Goal: Information Seeking & Learning: Learn about a topic

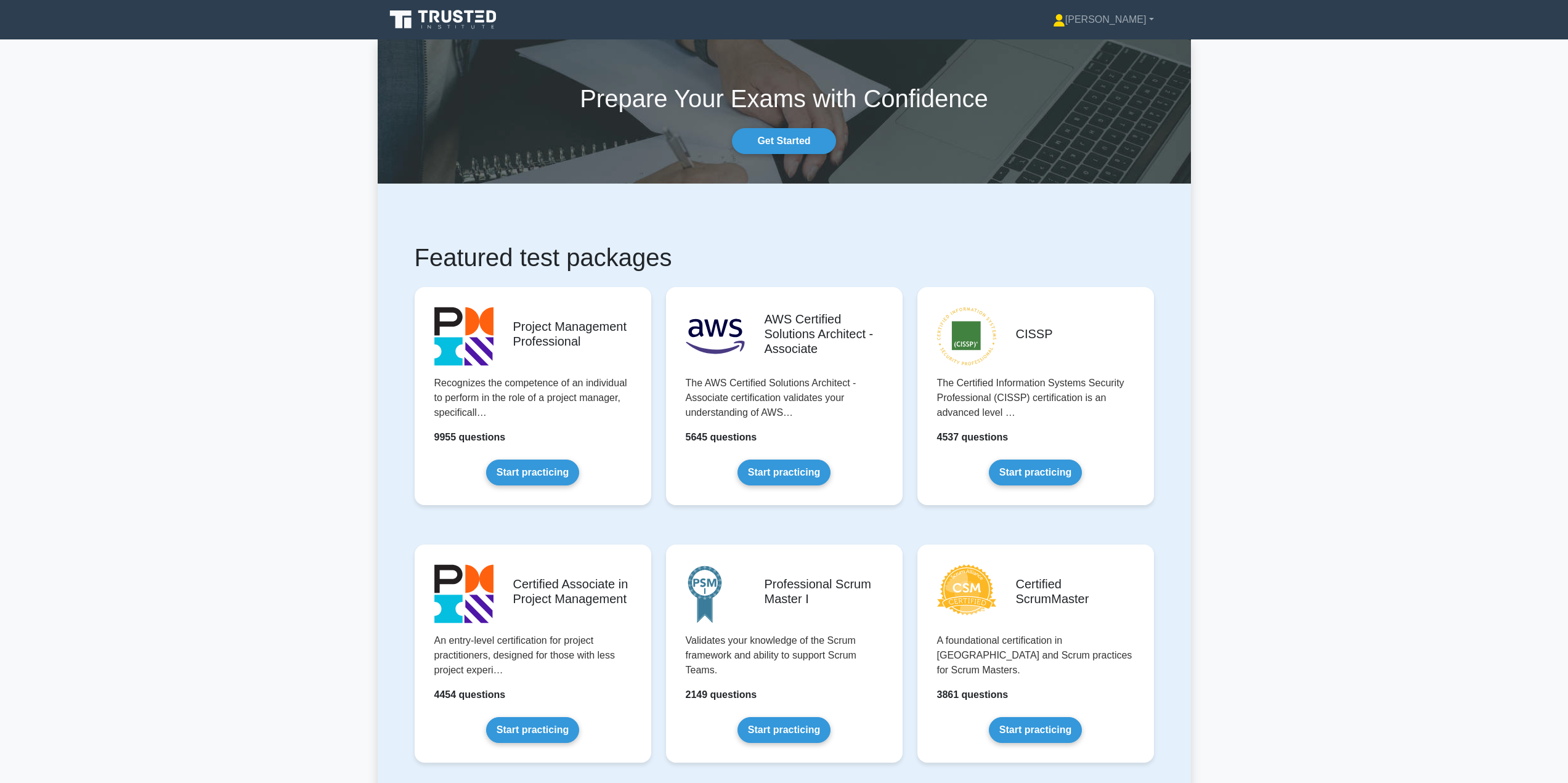
click at [1039, 471] on link "Start practicing" at bounding box center [1035, 472] width 93 height 26
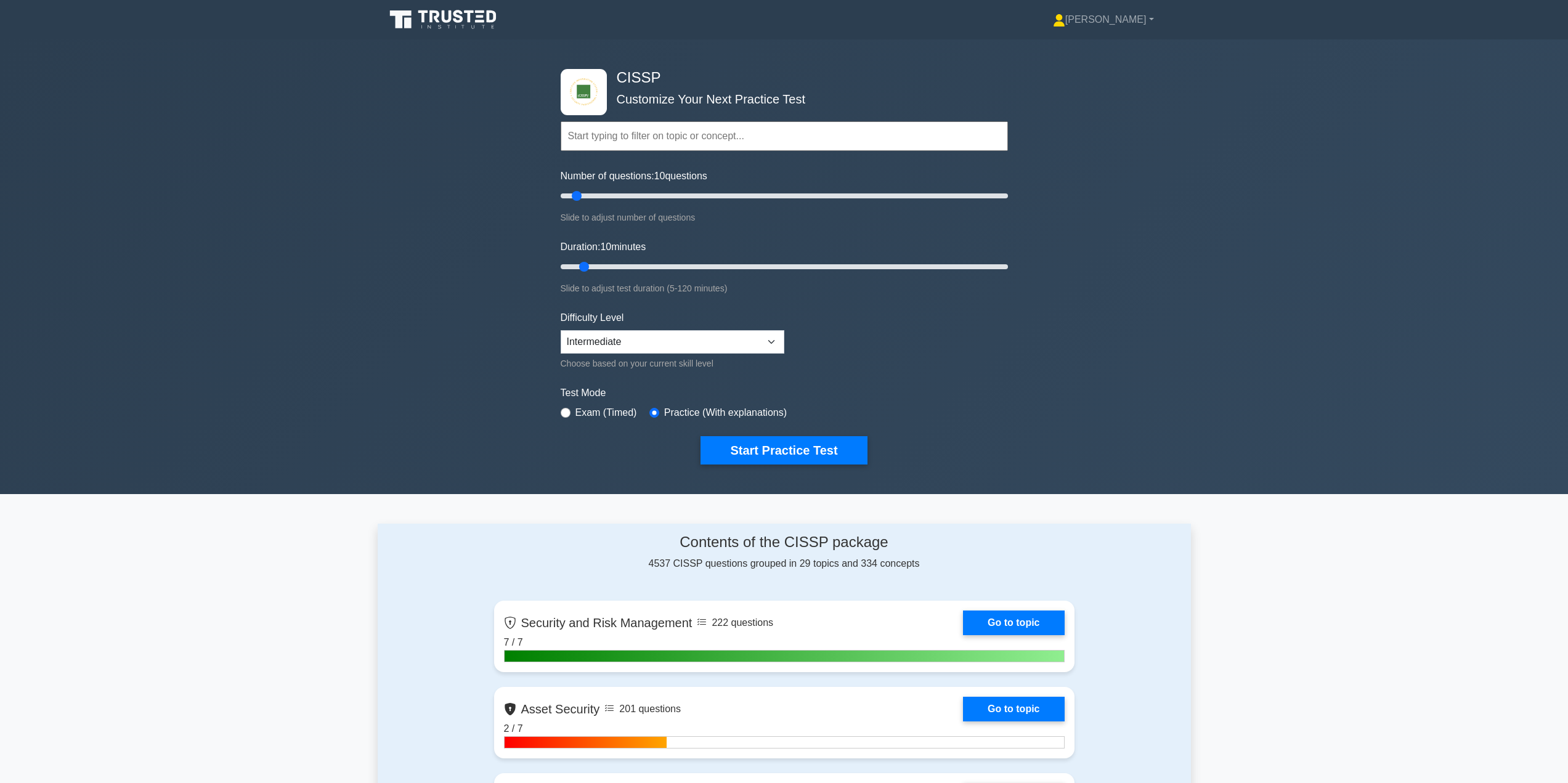
click at [747, 129] on input "text" at bounding box center [784, 136] width 447 height 29
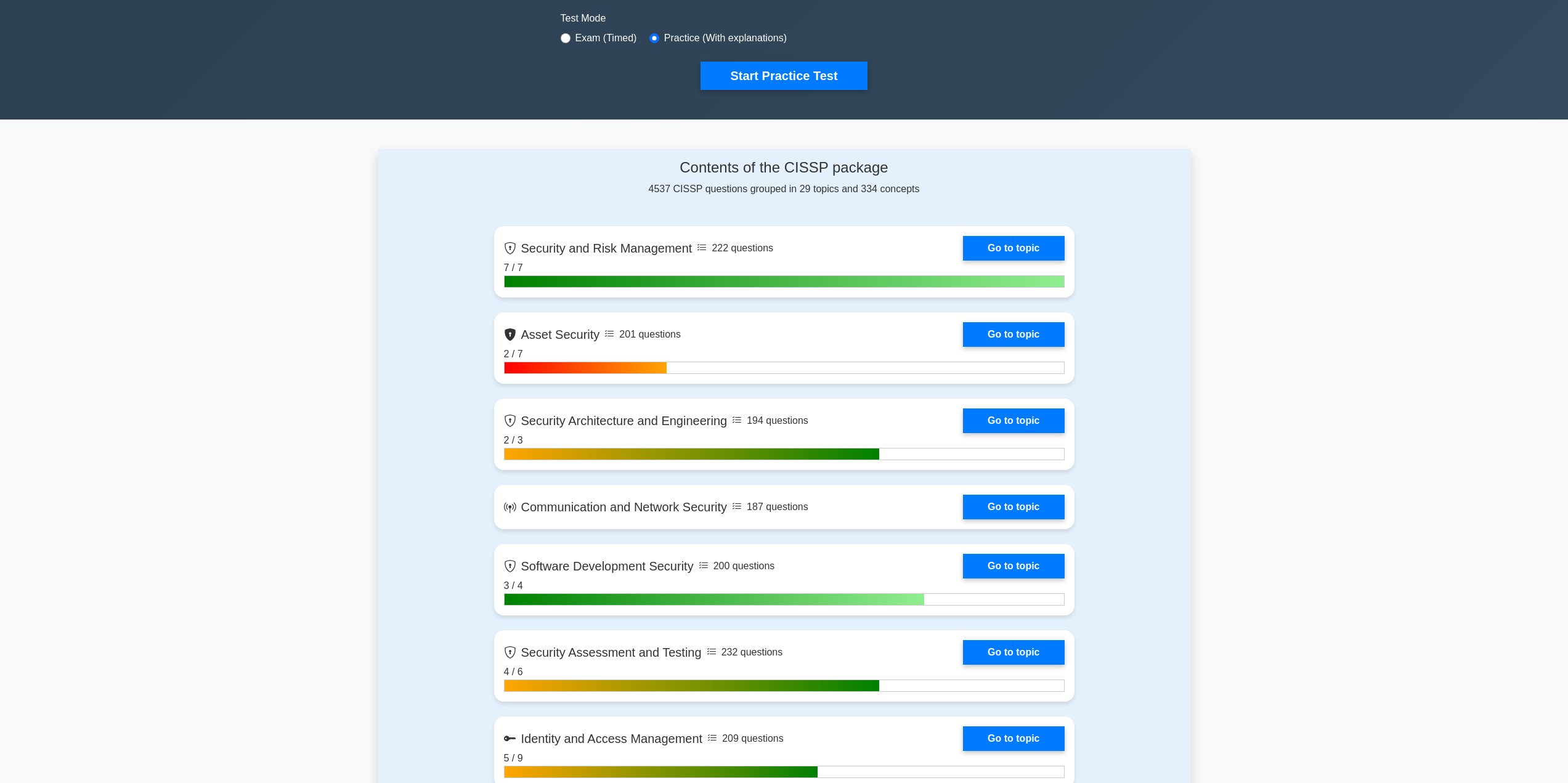
scroll to position [369, 0]
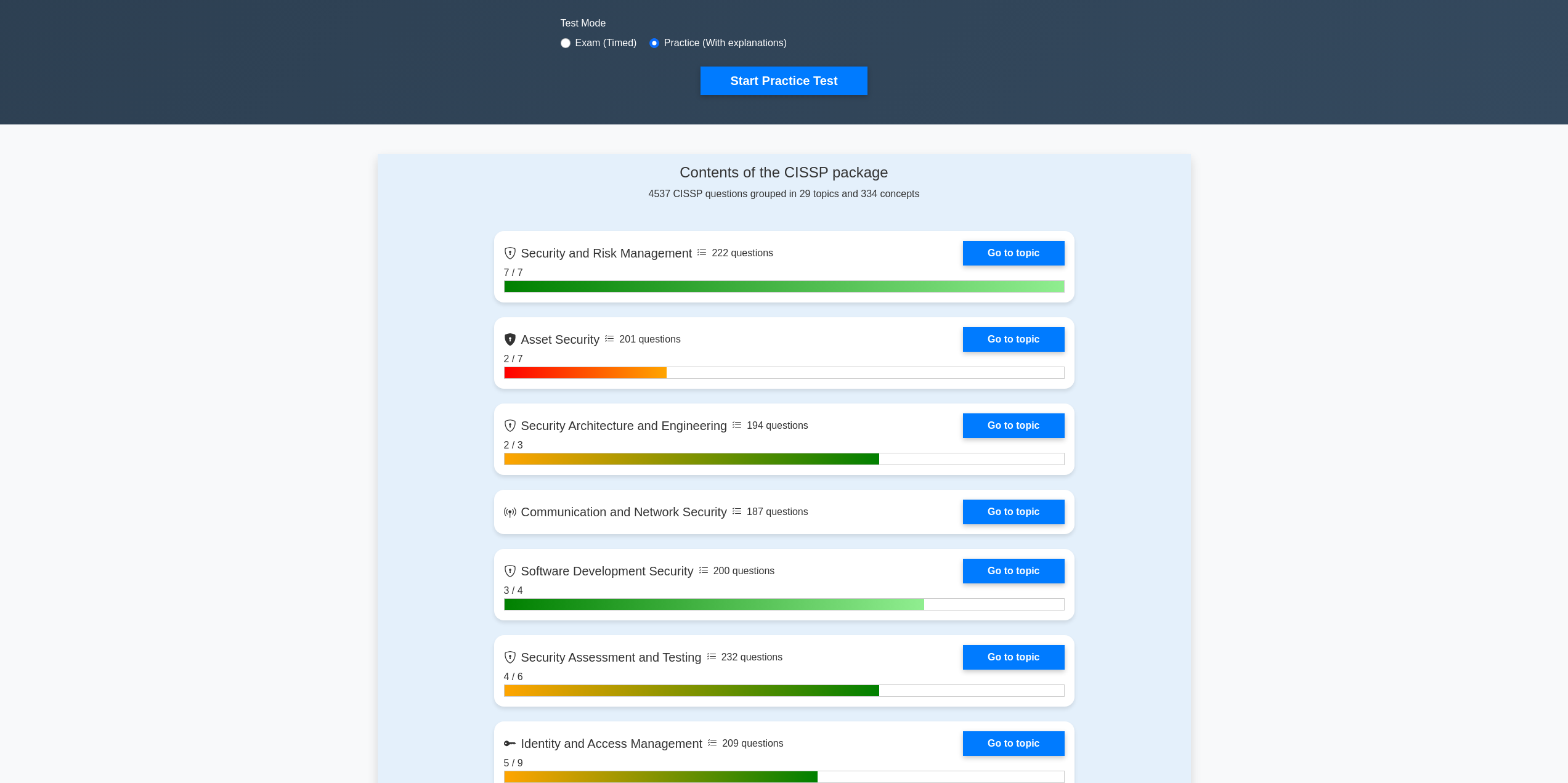
click at [1012, 241] on link "Go to topic" at bounding box center [1012, 252] width 101 height 24
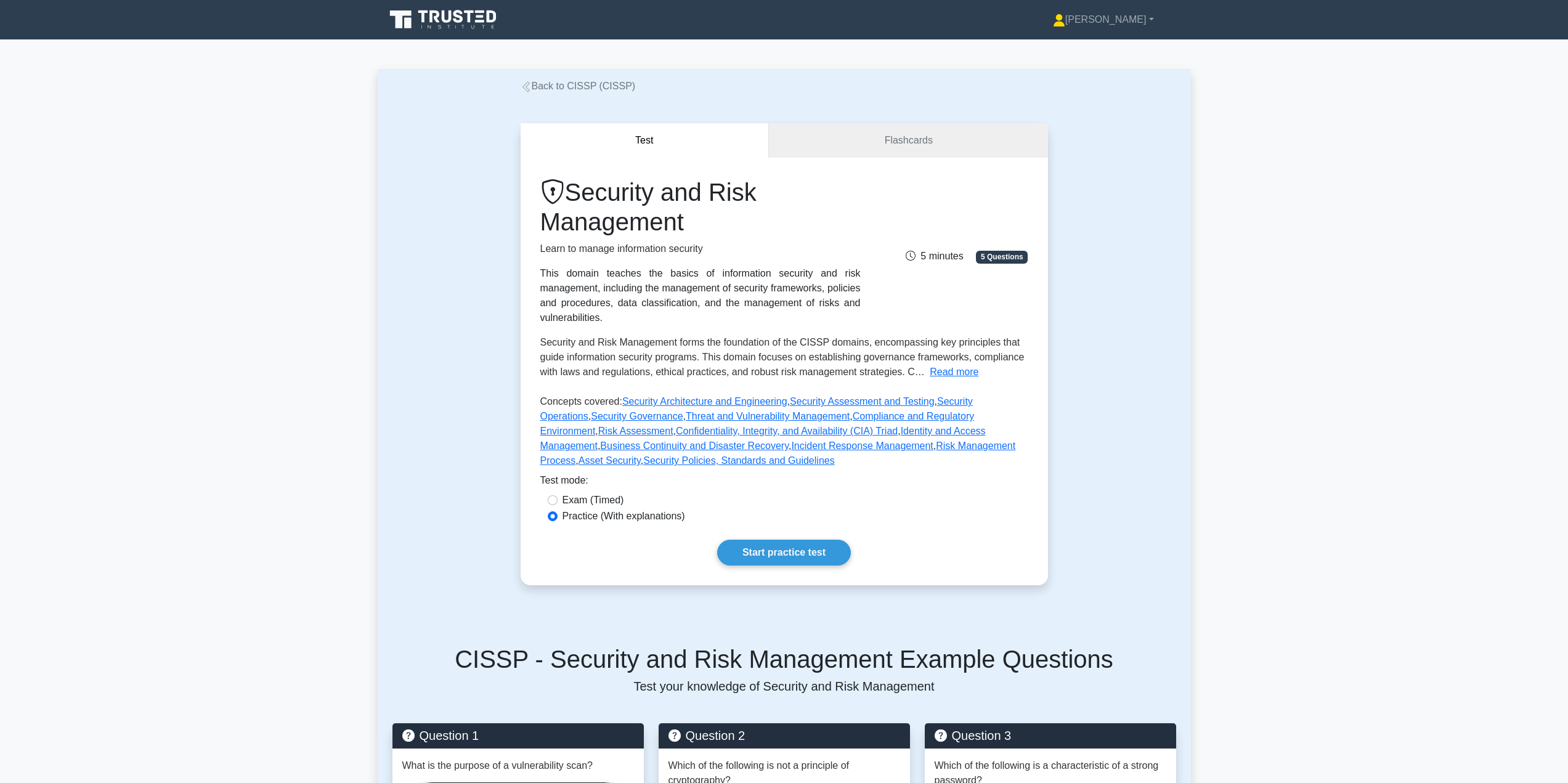
click at [789, 539] on link "Start practice test" at bounding box center [784, 552] width 134 height 26
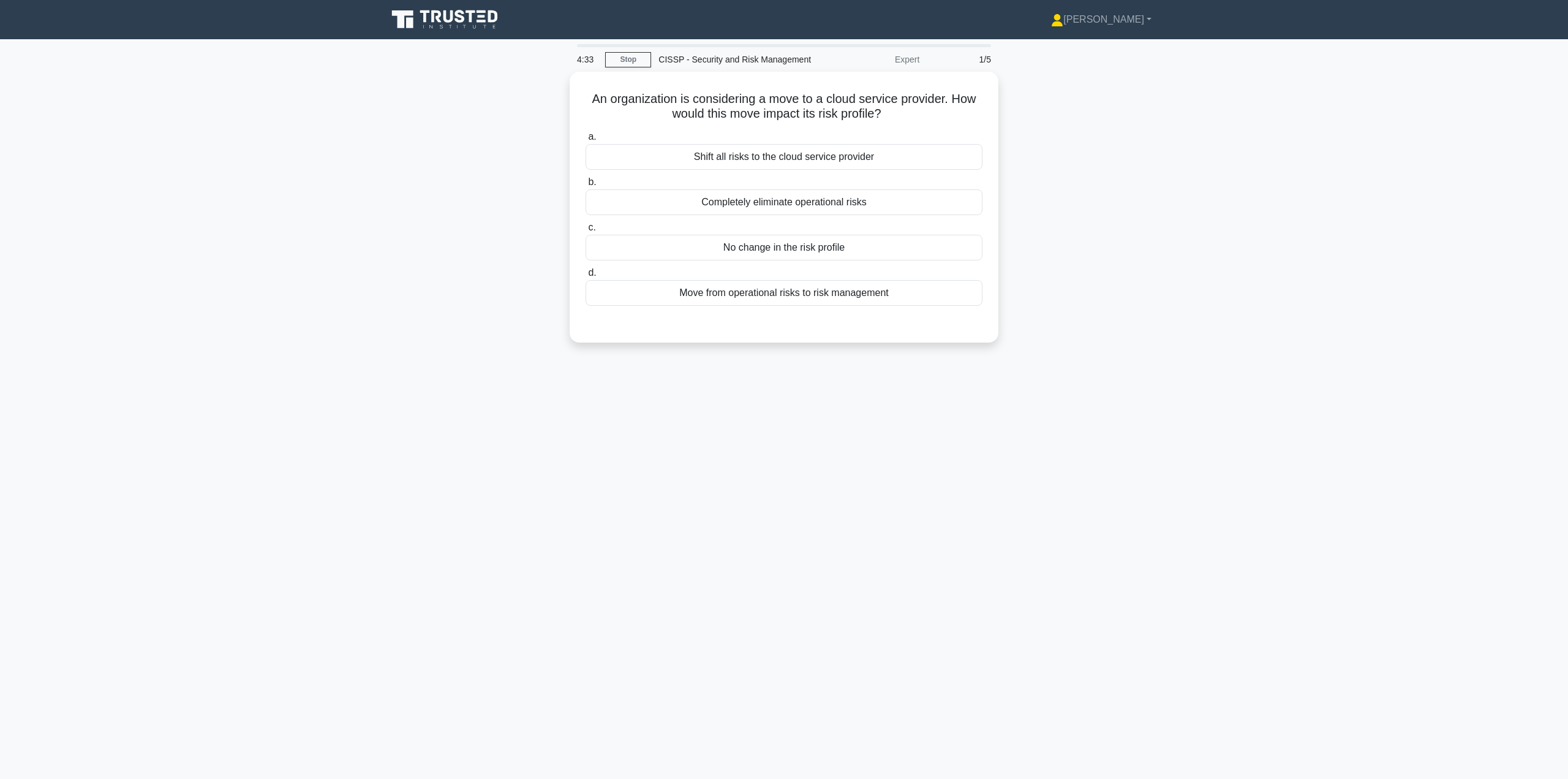
click at [807, 288] on div "Move from operational risks to risk management" at bounding box center [784, 293] width 397 height 26
click at [585, 277] on input "d. Move from operational risks to risk management" at bounding box center [585, 273] width 0 height 8
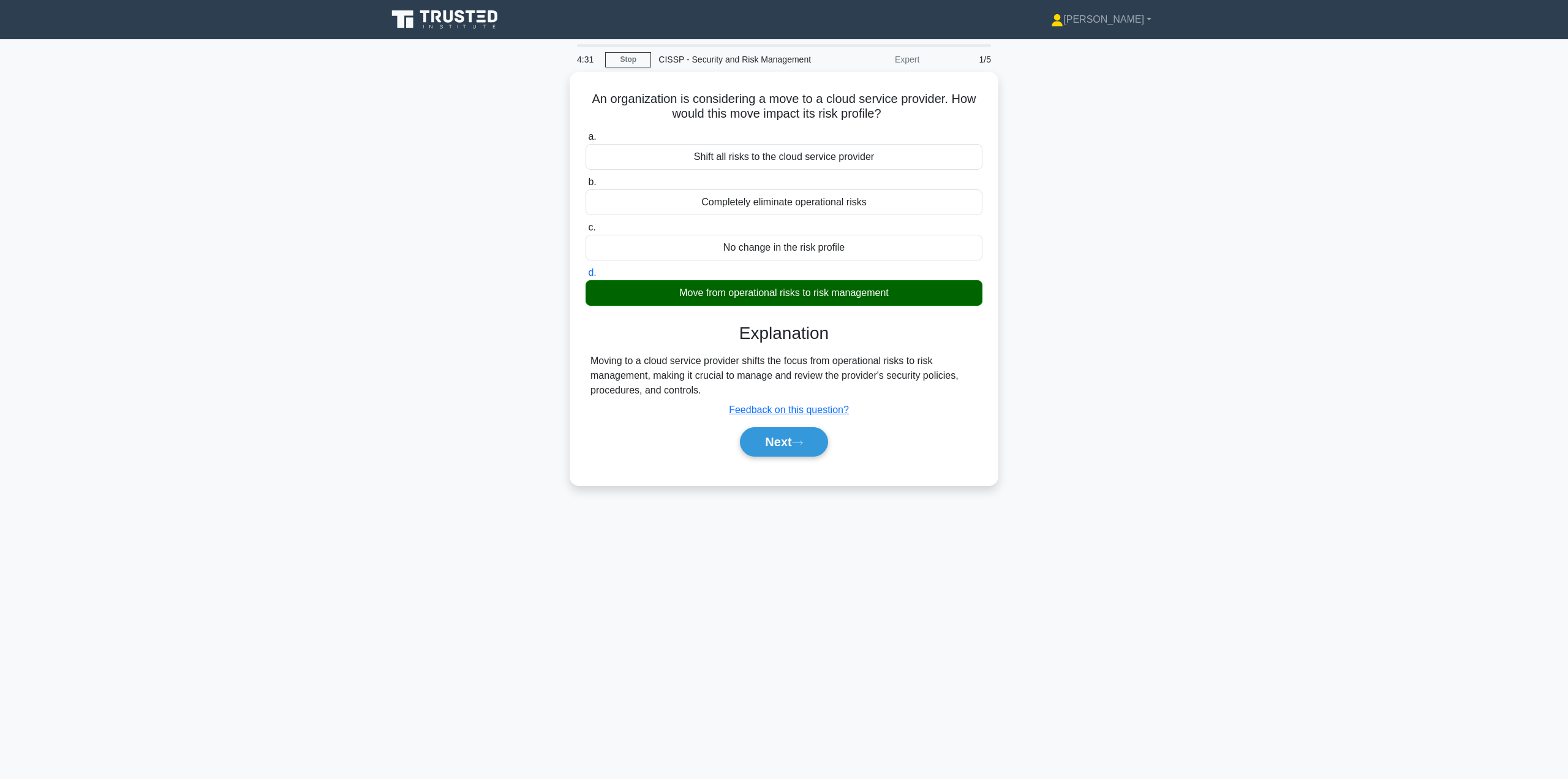
click at [781, 439] on button "Next" at bounding box center [784, 442] width 88 height 29
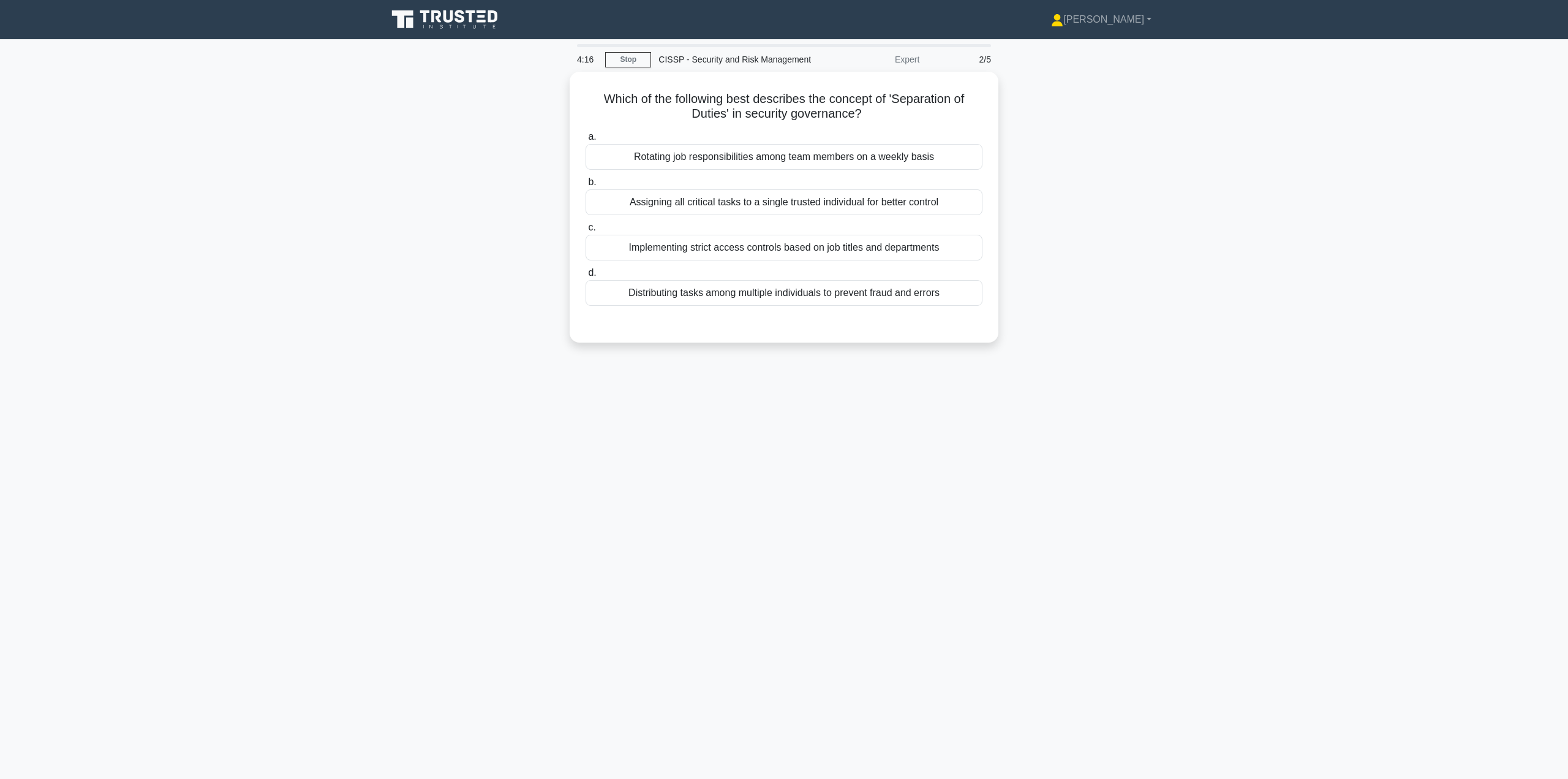
click at [829, 243] on div "Implementing strict access controls based on job titles and departments" at bounding box center [784, 247] width 397 height 26
click at [585, 231] on input "c. Implementing strict access controls based on job titles and departments" at bounding box center [585, 228] width 0 height 8
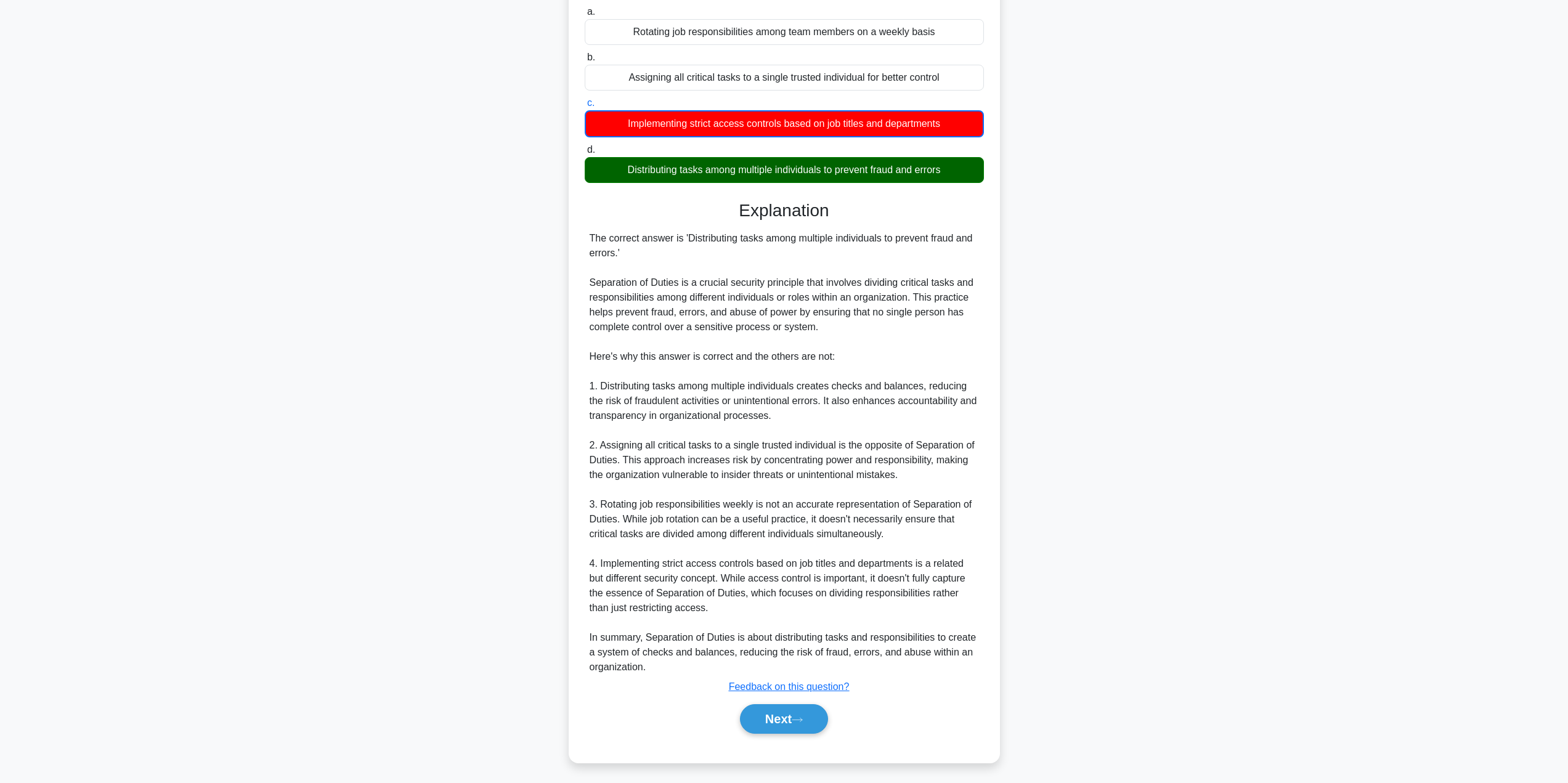
scroll to position [127, 0]
click at [778, 720] on button "Next" at bounding box center [784, 719] width 88 height 29
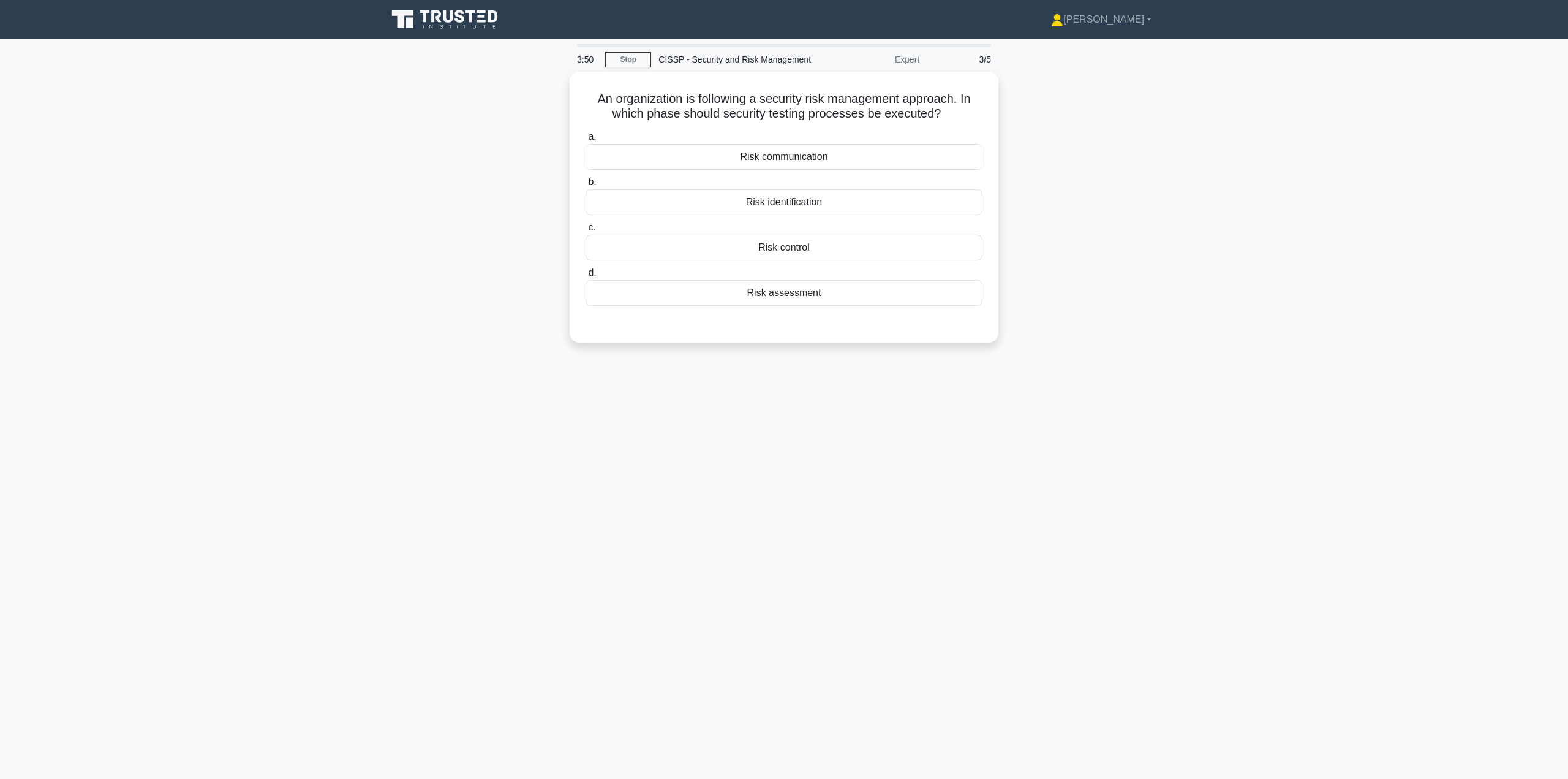
click at [787, 288] on div "Risk assessment" at bounding box center [784, 293] width 397 height 26
click at [585, 277] on input "d. Risk assessment" at bounding box center [585, 273] width 0 height 8
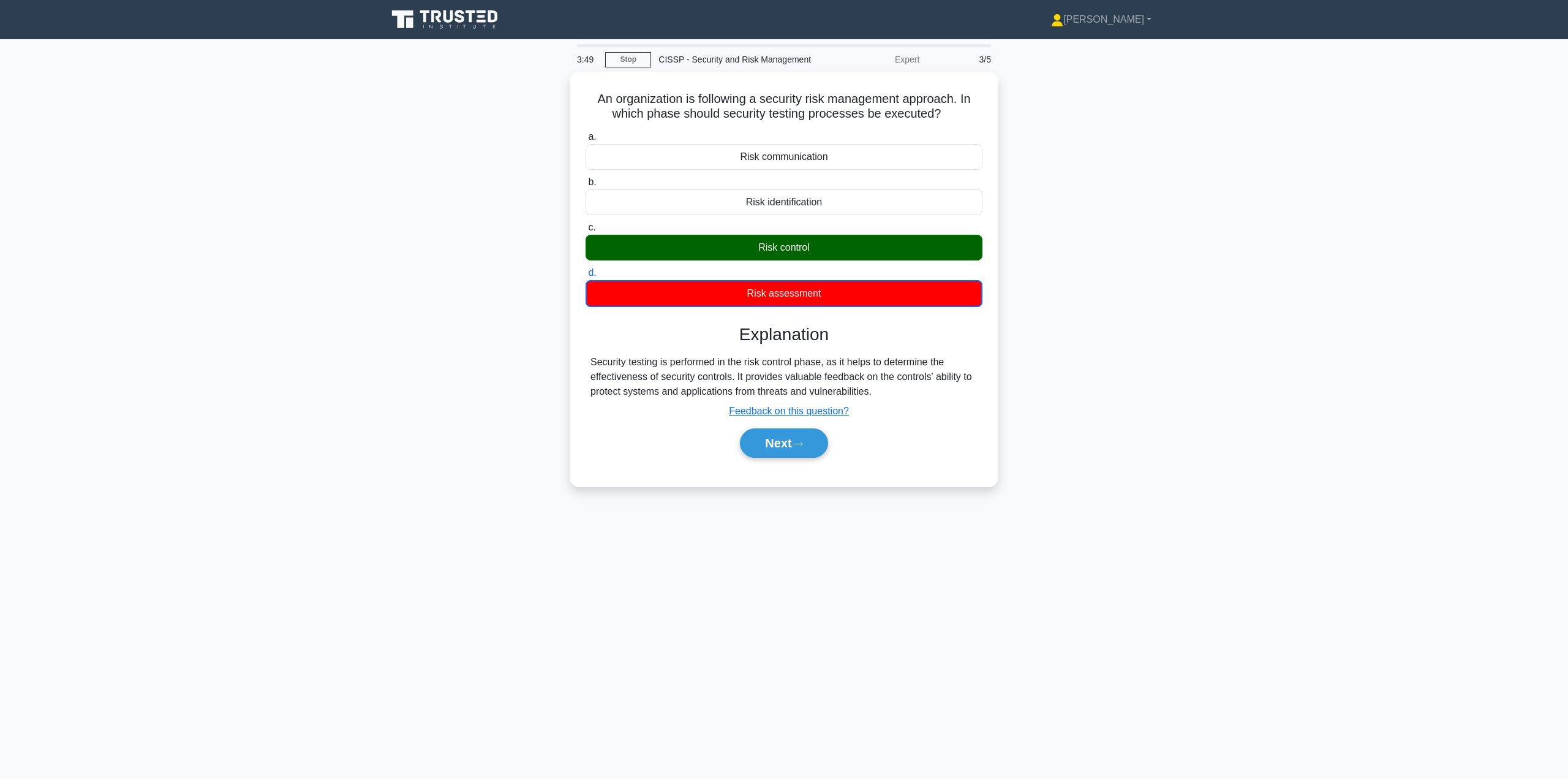
click at [795, 436] on button "Next" at bounding box center [784, 443] width 88 height 29
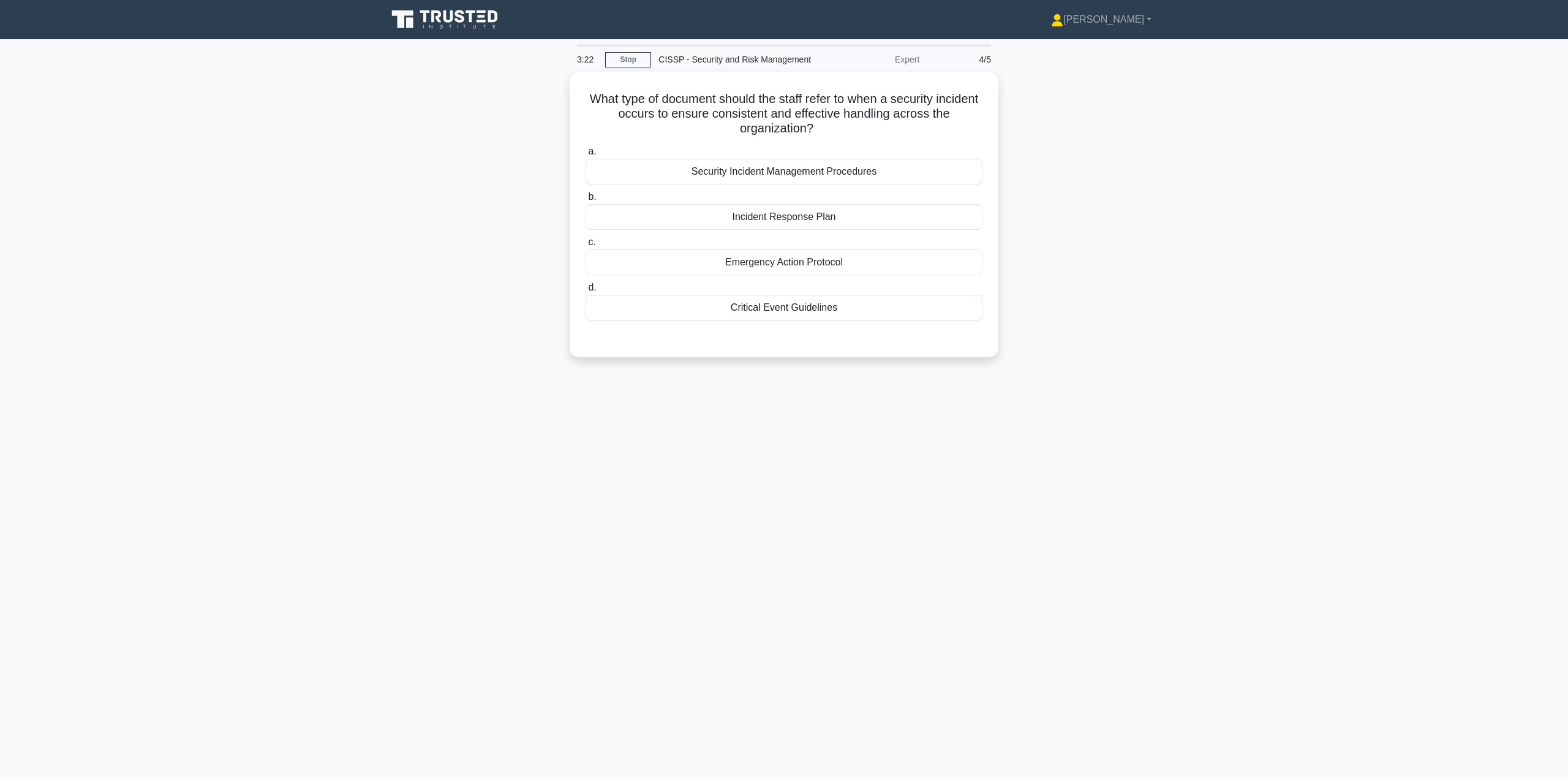
click at [784, 216] on div "Incident Response Plan" at bounding box center [784, 217] width 397 height 26
click at [585, 201] on input "b. Incident Response Plan" at bounding box center [585, 197] width 0 height 8
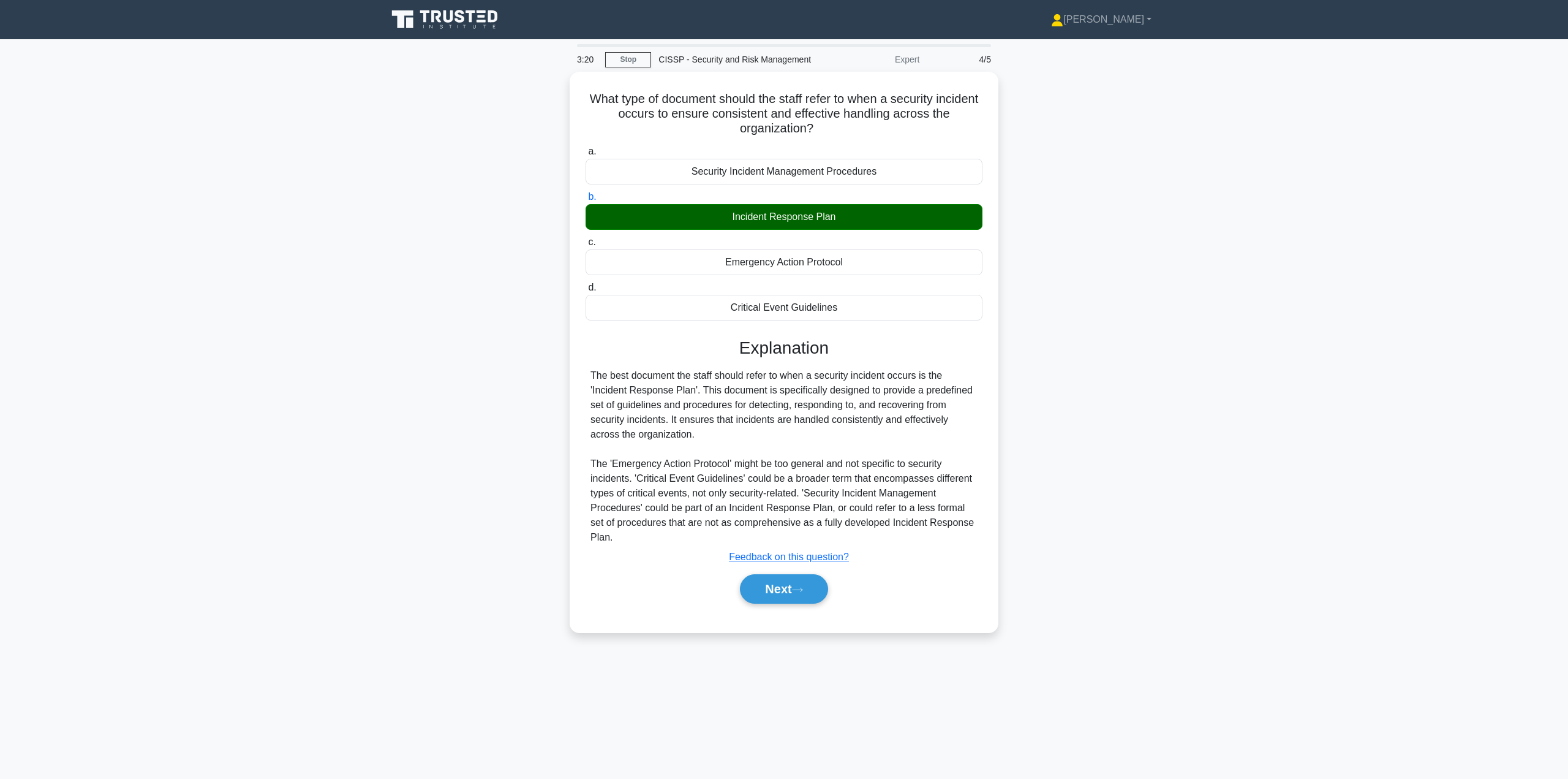
click at [788, 574] on button "Next" at bounding box center [784, 589] width 88 height 29
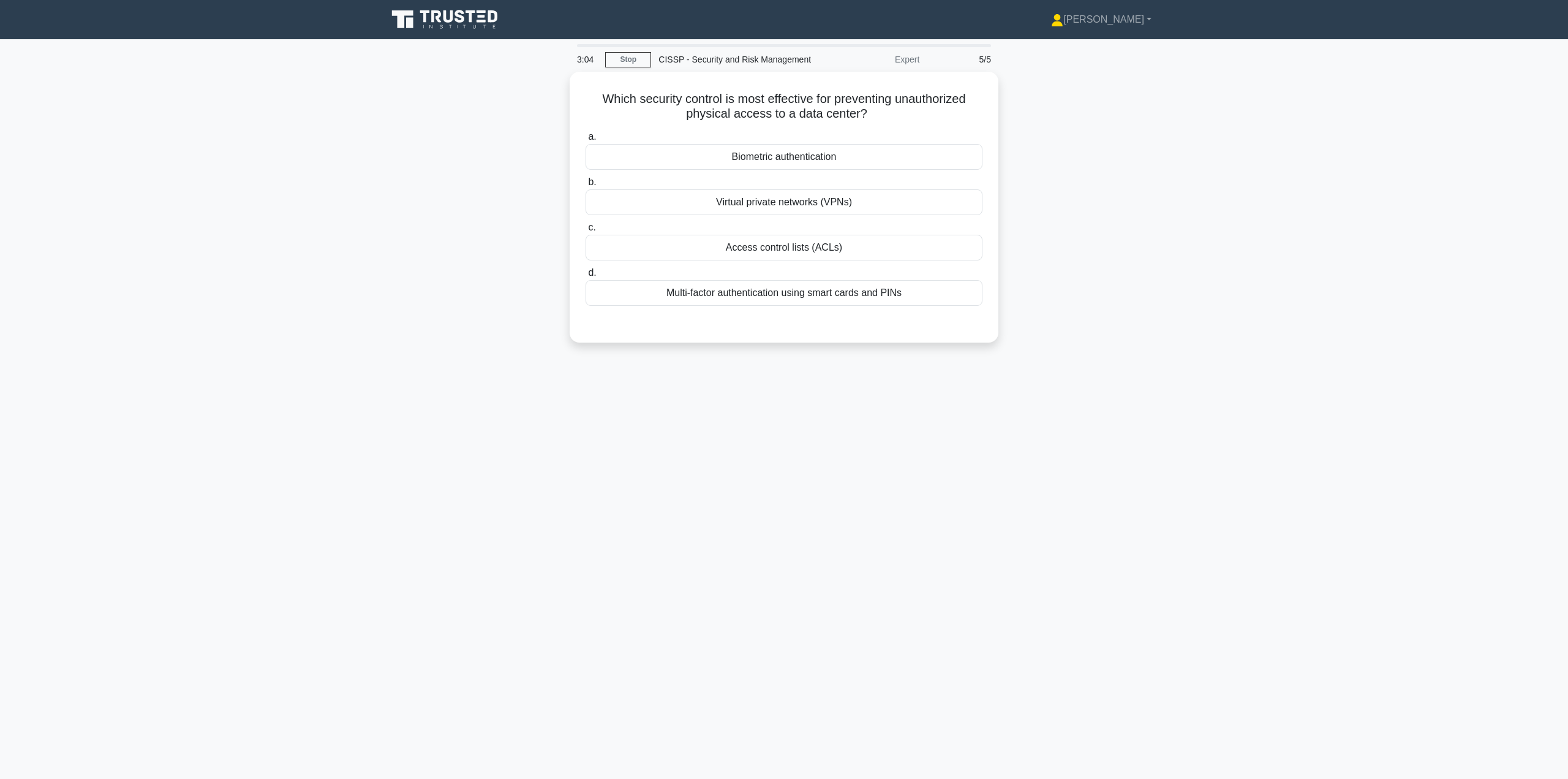
click at [792, 156] on div "Biometric authentication" at bounding box center [784, 157] width 397 height 26
click at [585, 141] on input "a. Biometric authentication" at bounding box center [585, 137] width 0 height 8
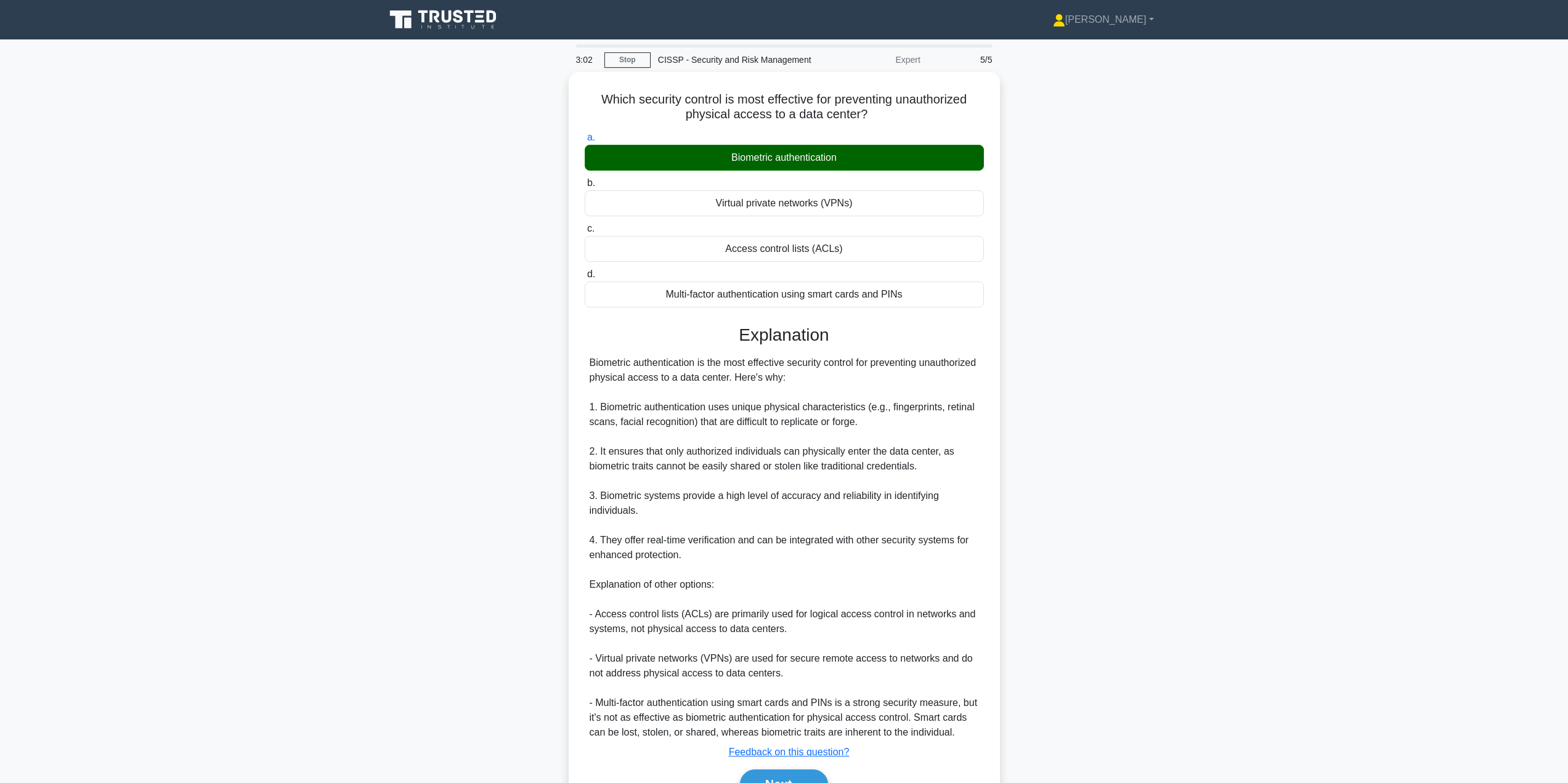
click at [785, 779] on button "Next" at bounding box center [784, 784] width 88 height 29
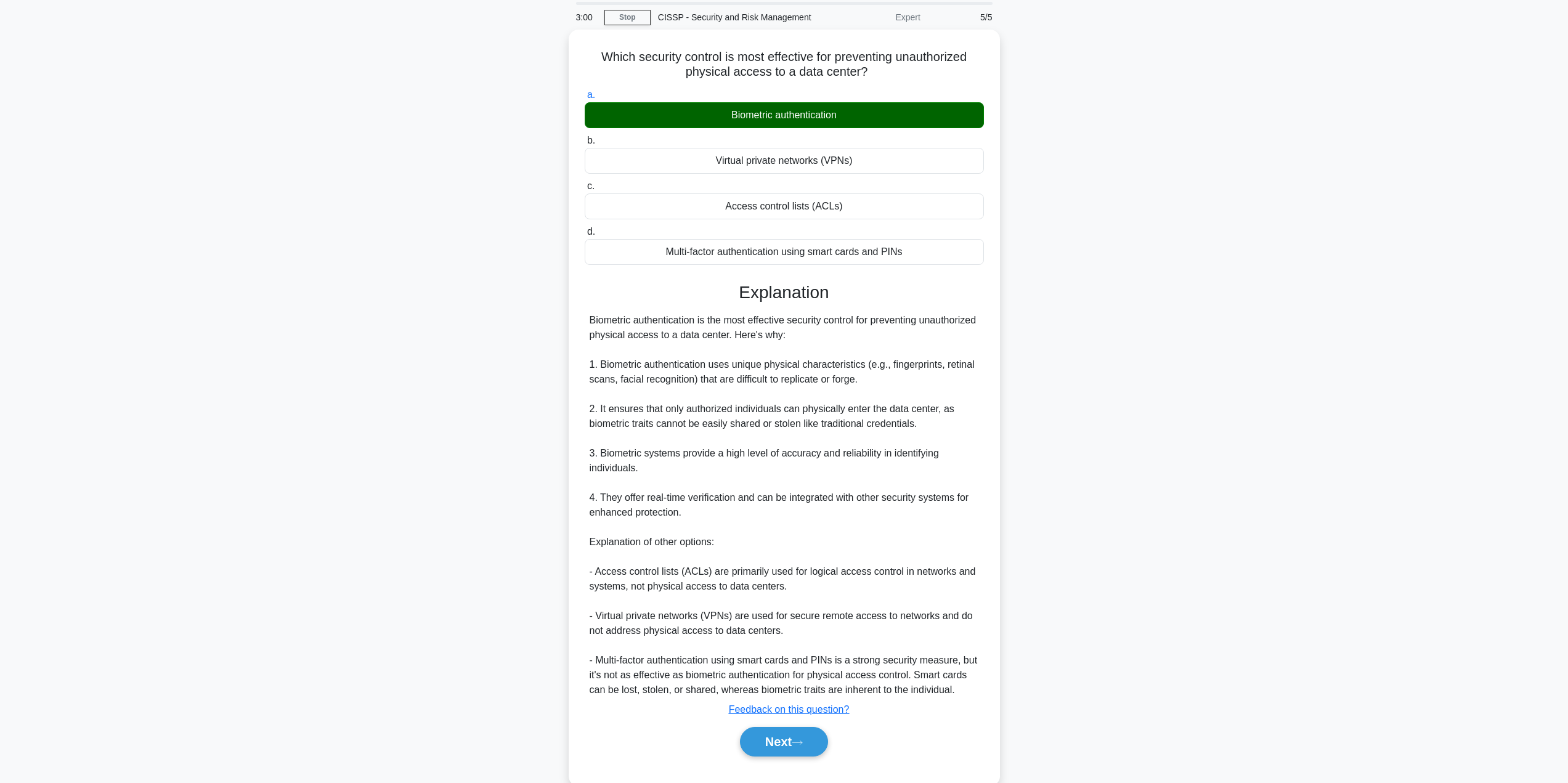
scroll to position [66, 0]
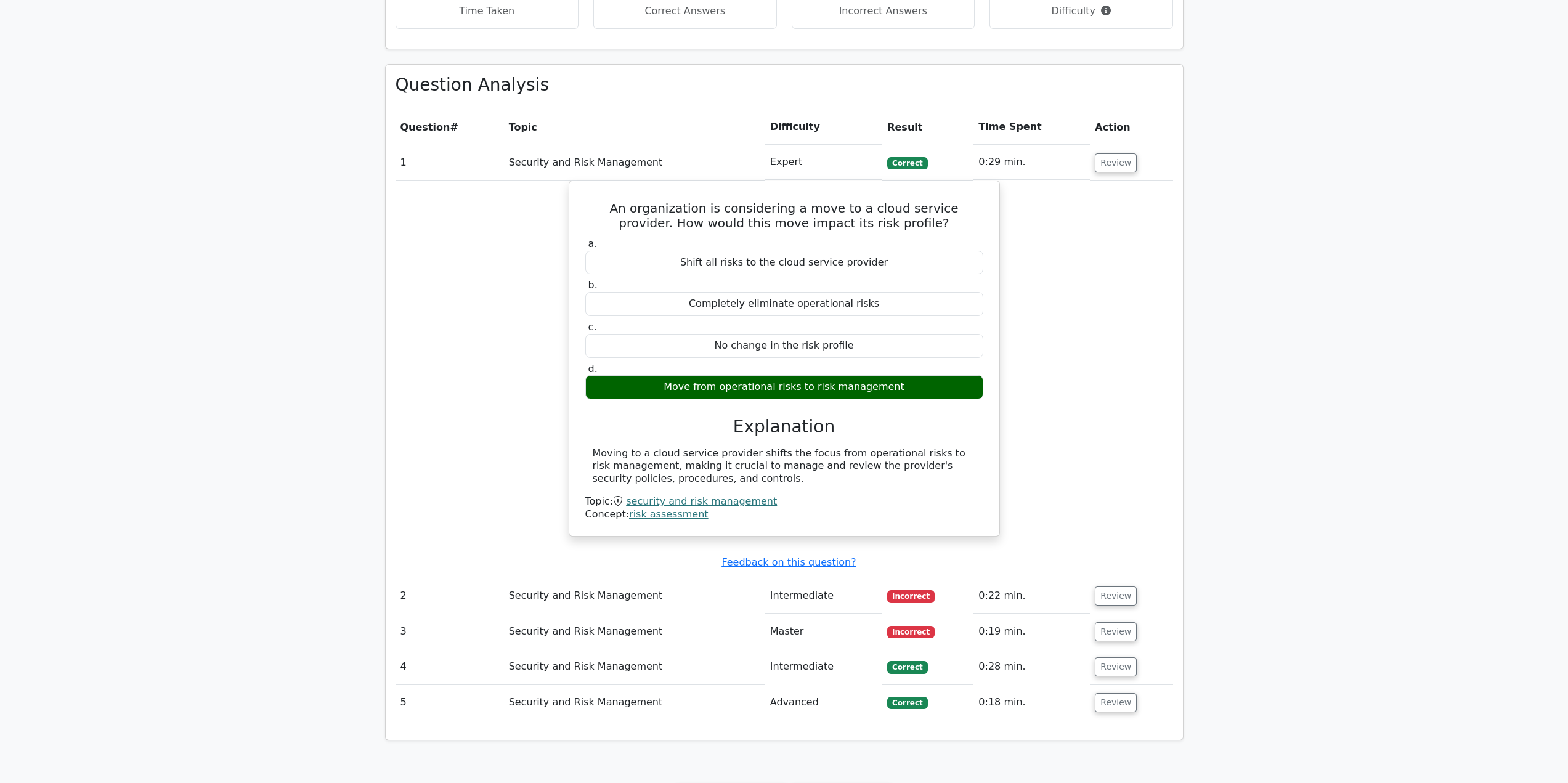
scroll to position [616, 0]
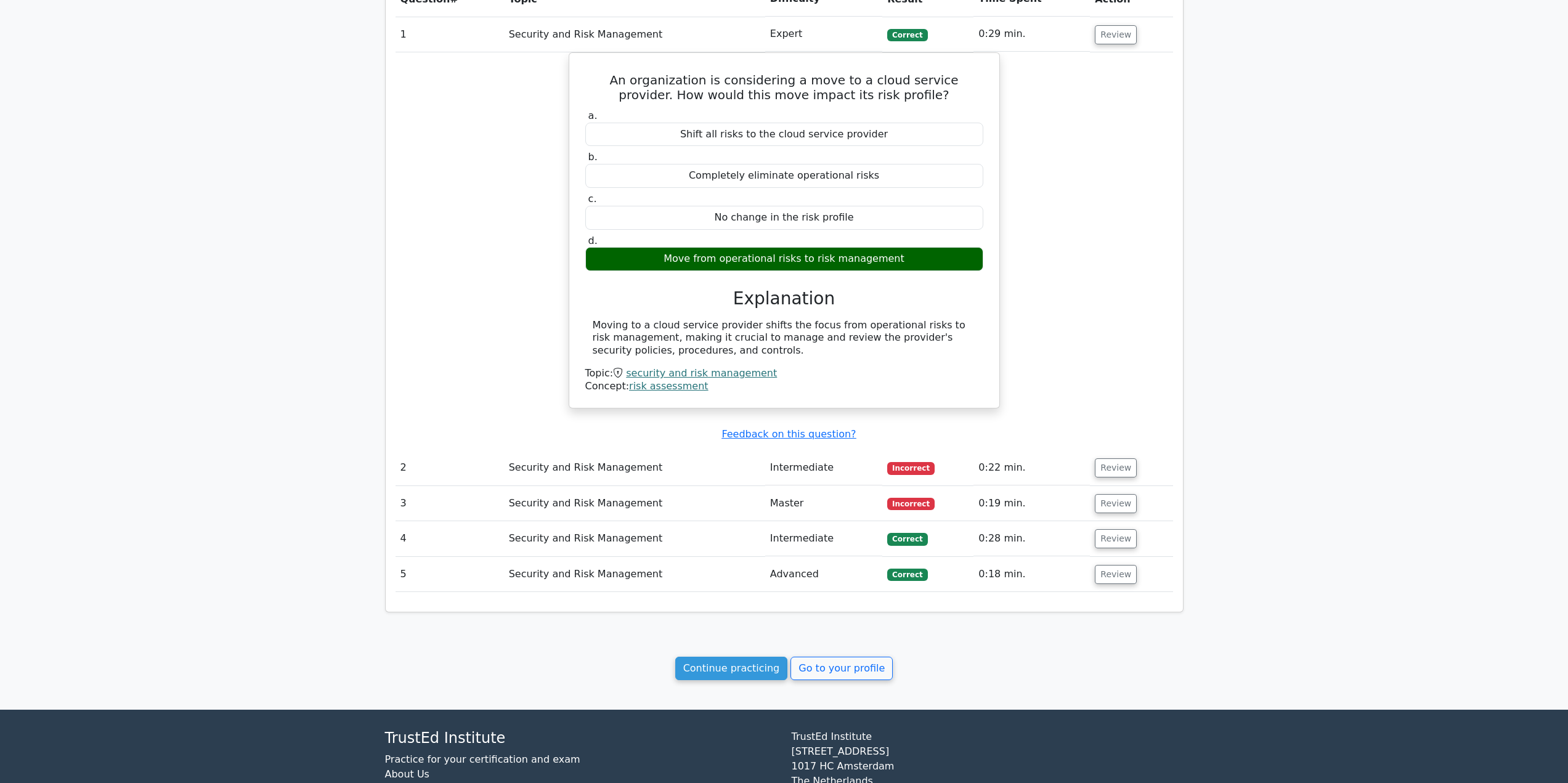
click at [703, 679] on link "Continue practicing" at bounding box center [731, 668] width 113 height 24
